Goal: Find specific page/section: Find specific page/section

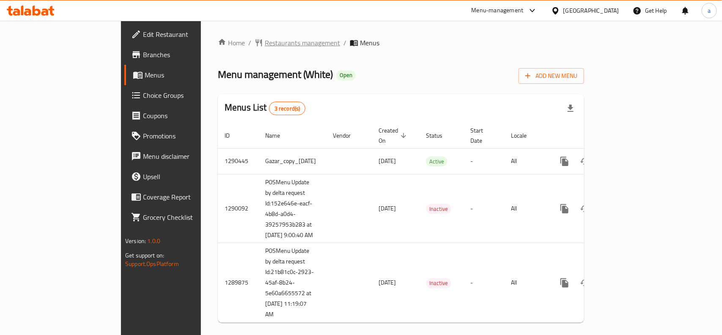
click at [265, 41] on span "Restaurants management" at bounding box center [302, 43] width 75 height 10
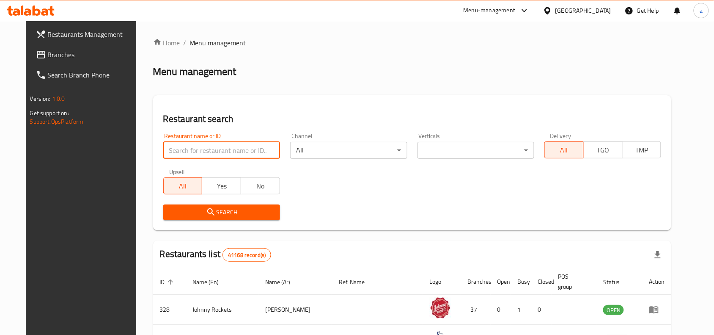
click at [182, 147] on input "search" at bounding box center [221, 150] width 117 height 17
paste input "628399"
type input "628399"
click button "Search" at bounding box center [221, 212] width 117 height 16
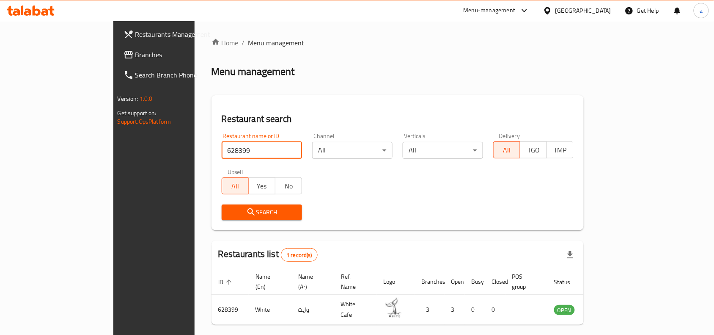
click at [593, 11] on div "[GEOGRAPHIC_DATA]" at bounding box center [583, 10] width 56 height 9
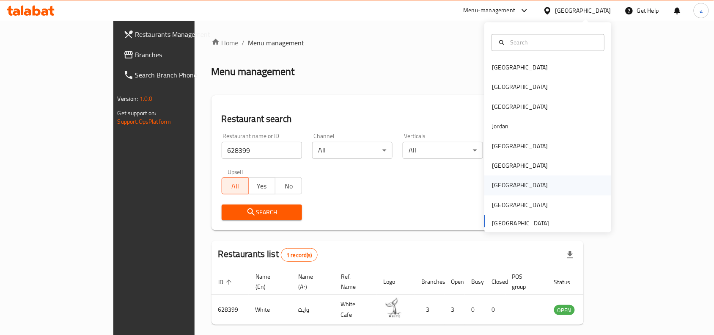
click at [492, 184] on div "[GEOGRAPHIC_DATA]" at bounding box center [520, 185] width 56 height 9
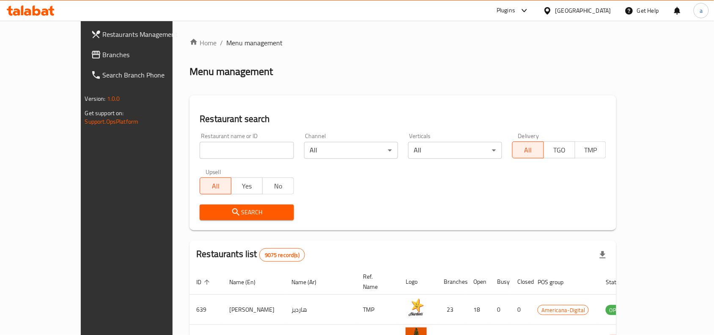
click at [103, 51] on span "Branches" at bounding box center [148, 54] width 91 height 10
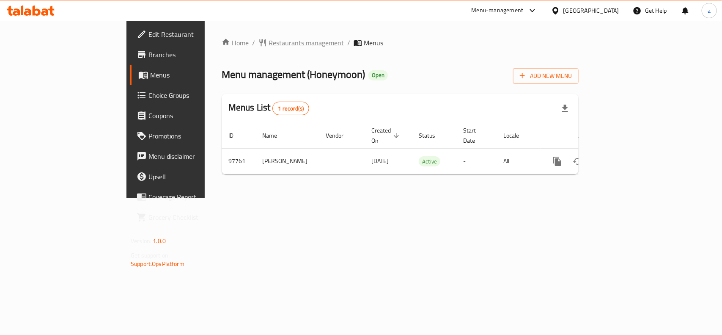
click at [269, 47] on span "Restaurants management" at bounding box center [306, 43] width 75 height 10
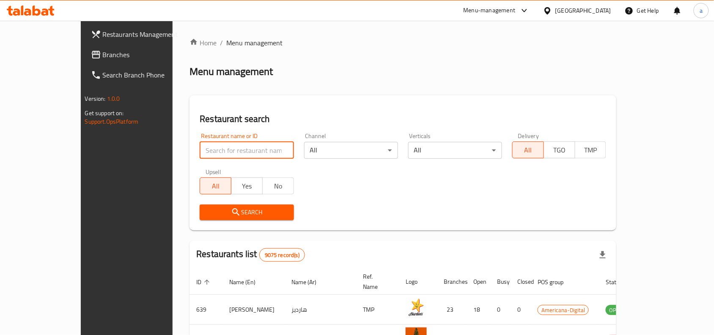
click at [200, 148] on input "search" at bounding box center [247, 150] width 94 height 17
paste input "602042"
type input "602042"
click button "Search" at bounding box center [247, 212] width 94 height 16
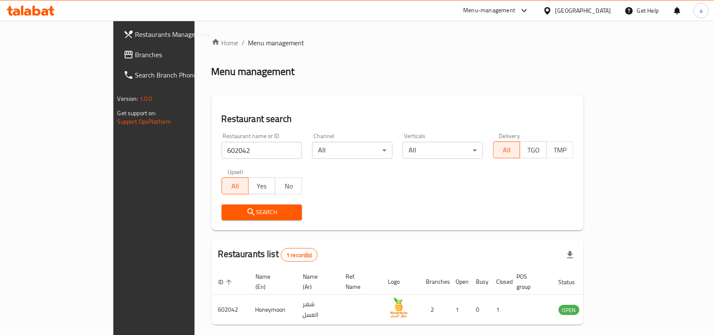
click at [113, 166] on div "Restaurants Management Branches Search Branch Phone Version: 1.0.0 Get support …" at bounding box center [172, 188] width 119 height 335
click at [604, 11] on div "[GEOGRAPHIC_DATA]" at bounding box center [583, 10] width 56 height 9
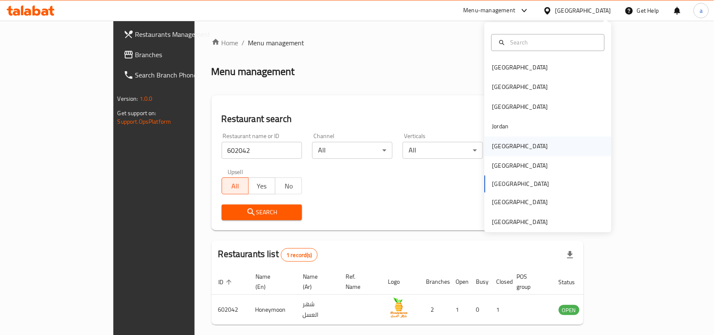
click at [496, 146] on div "[GEOGRAPHIC_DATA]" at bounding box center [520, 145] width 56 height 9
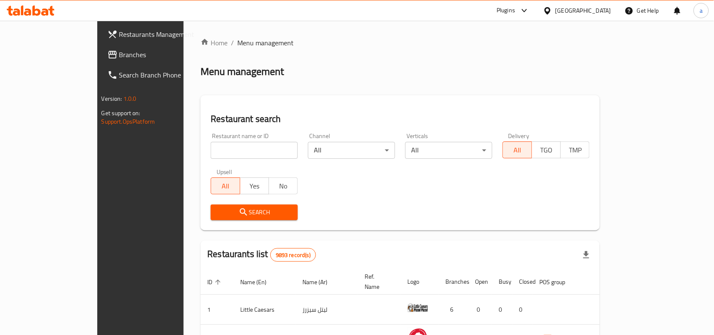
click at [119, 57] on span "Branches" at bounding box center [164, 54] width 91 height 10
